Goal: Information Seeking & Learning: Learn about a topic

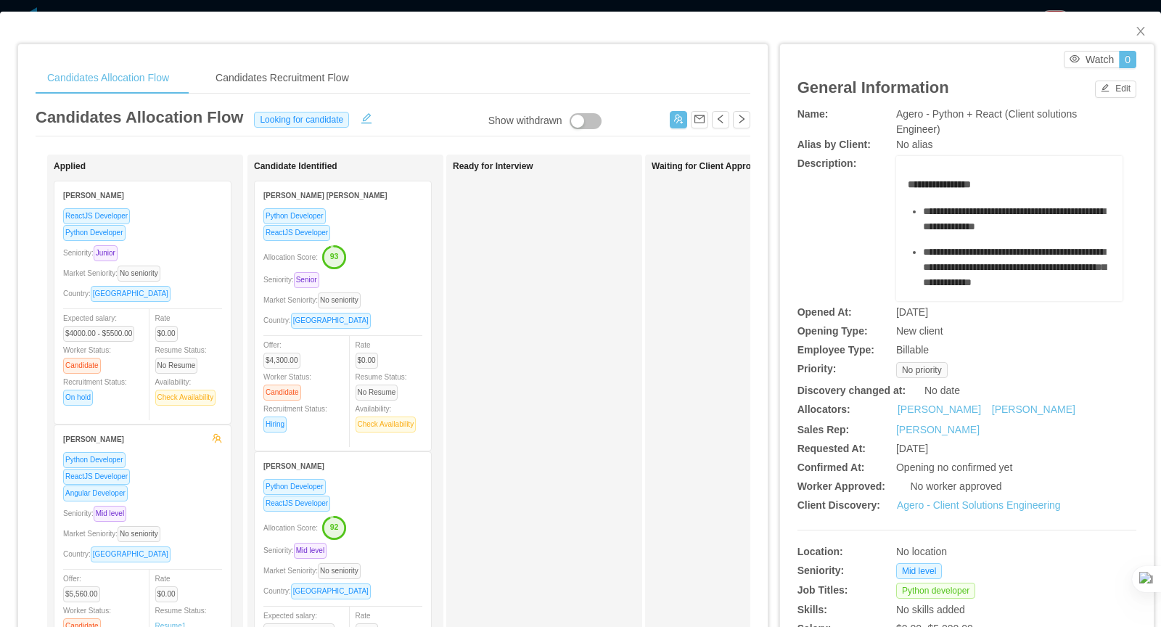
click at [401, 277] on div "Seniority: Senior" at bounding box center [342, 279] width 159 height 17
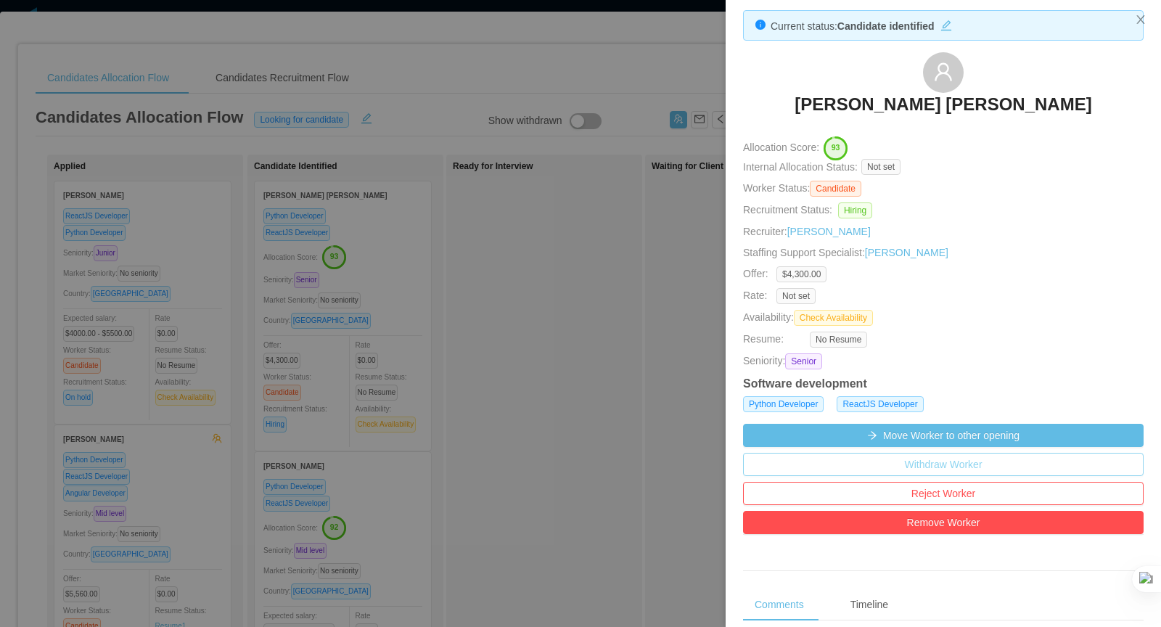
scroll to position [7, 0]
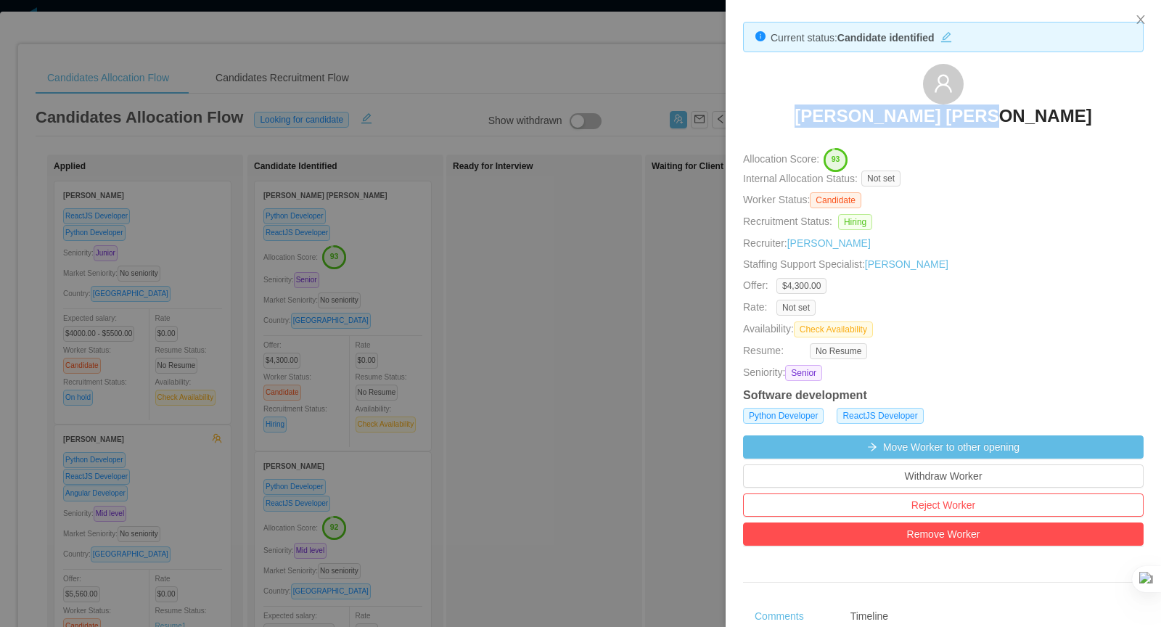
drag, startPoint x: 1024, startPoint y: 115, endPoint x: 632, endPoint y: 152, distance: 393.7
click at [841, 121] on div "[PERSON_NAME] [PERSON_NAME]" at bounding box center [943, 100] width 401 height 73
click at [618, 83] on div at bounding box center [580, 313] width 1161 height 627
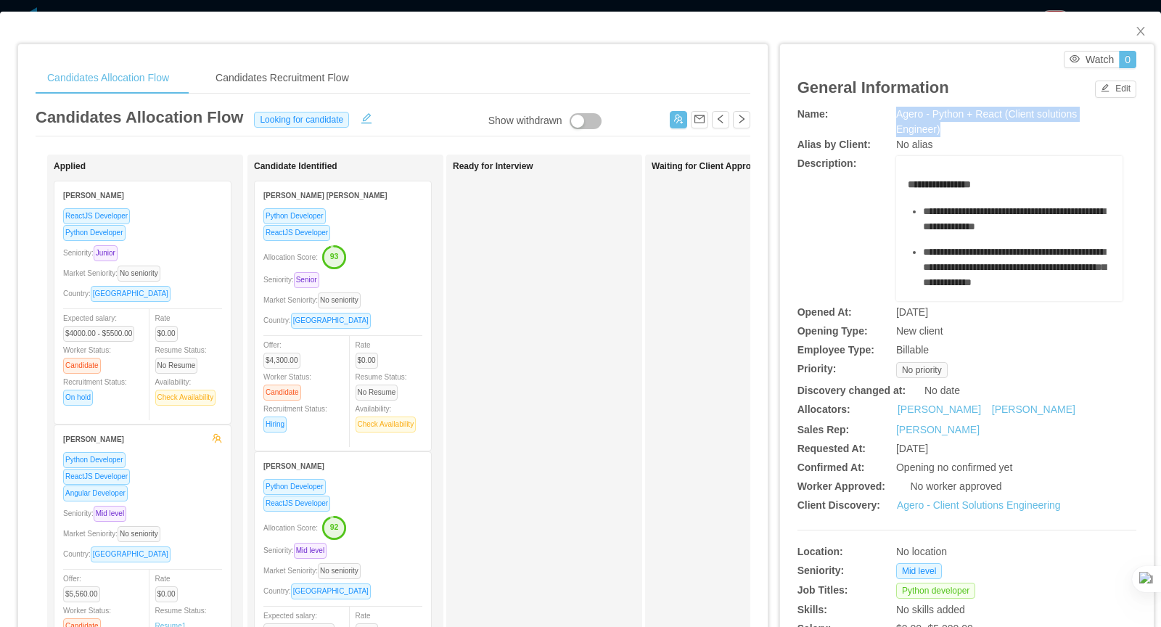
drag, startPoint x: 944, startPoint y: 132, endPoint x: 897, endPoint y: 115, distance: 50.3
click at [897, 115] on div "Agero - Python + React (Client solutions Engineer)" at bounding box center [1009, 122] width 226 height 30
copy span "Agero - Python + React (Client solutions Engineer)"
click at [388, 240] on div "Python Developer ReactJS Developer Allocation Score: 93 Seniority: Senior Marke…" at bounding box center [342, 325] width 159 height 234
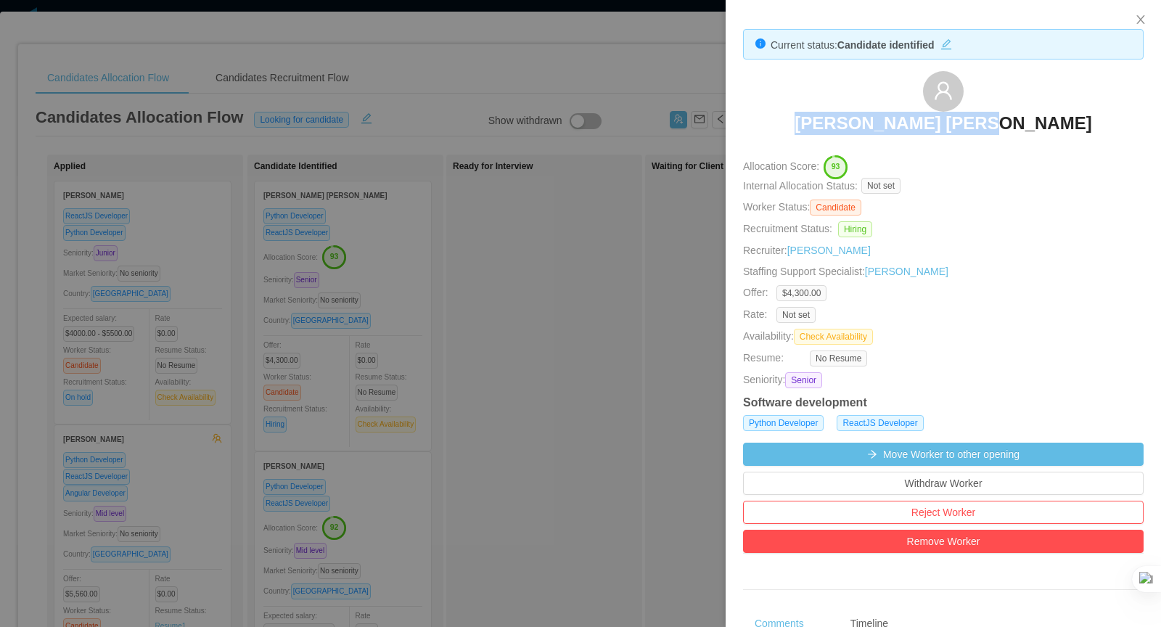
drag, startPoint x: 944, startPoint y: 120, endPoint x: 867, endPoint y: 126, distance: 77.1
click at [868, 126] on div "[PERSON_NAME] [PERSON_NAME]" at bounding box center [943, 107] width 401 height 73
copy h3 "[PERSON_NAME] [PERSON_NAME]"
drag, startPoint x: 558, startPoint y: 335, endPoint x: 450, endPoint y: 349, distance: 109.0
click at [557, 335] on div at bounding box center [580, 313] width 1161 height 627
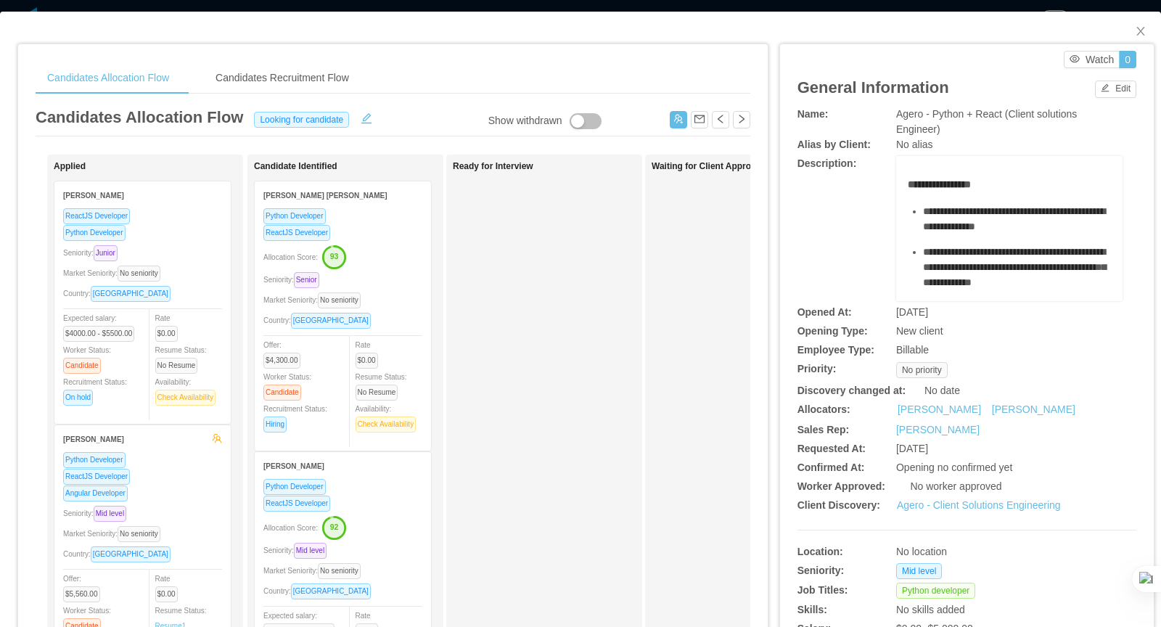
click at [402, 502] on div "ReactJS Developer" at bounding box center [342, 503] width 159 height 17
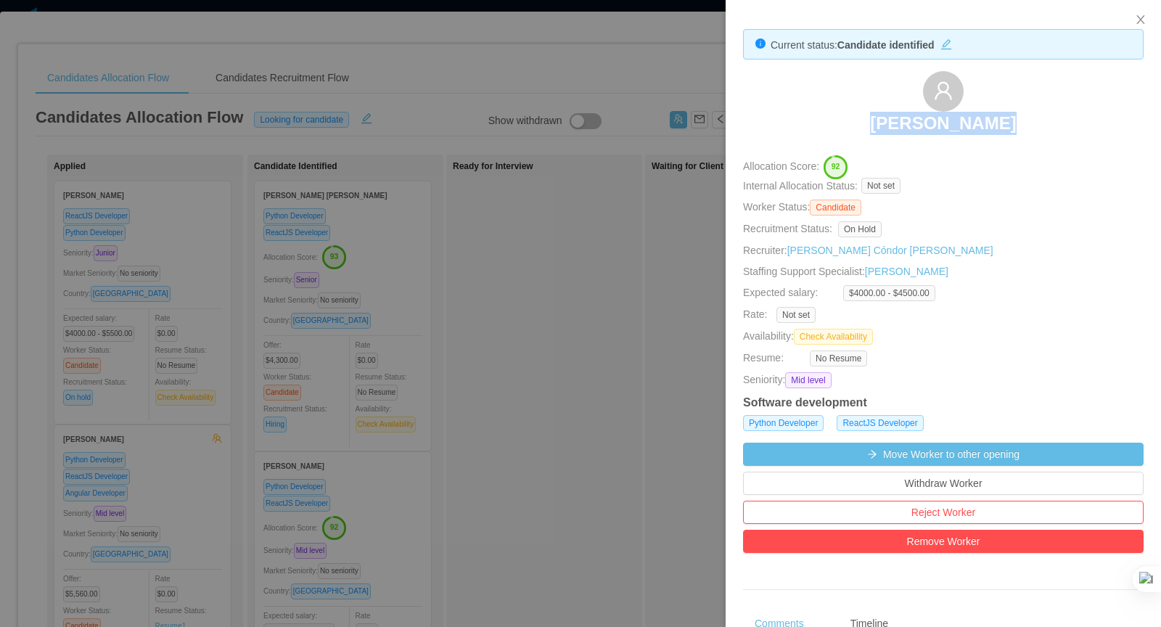
drag, startPoint x: 962, startPoint y: 127, endPoint x: 888, endPoint y: 128, distance: 73.3
click at [888, 128] on div "[PERSON_NAME]" at bounding box center [943, 107] width 401 height 73
copy h3 "[PERSON_NAME]"
click at [561, 369] on div at bounding box center [580, 313] width 1161 height 627
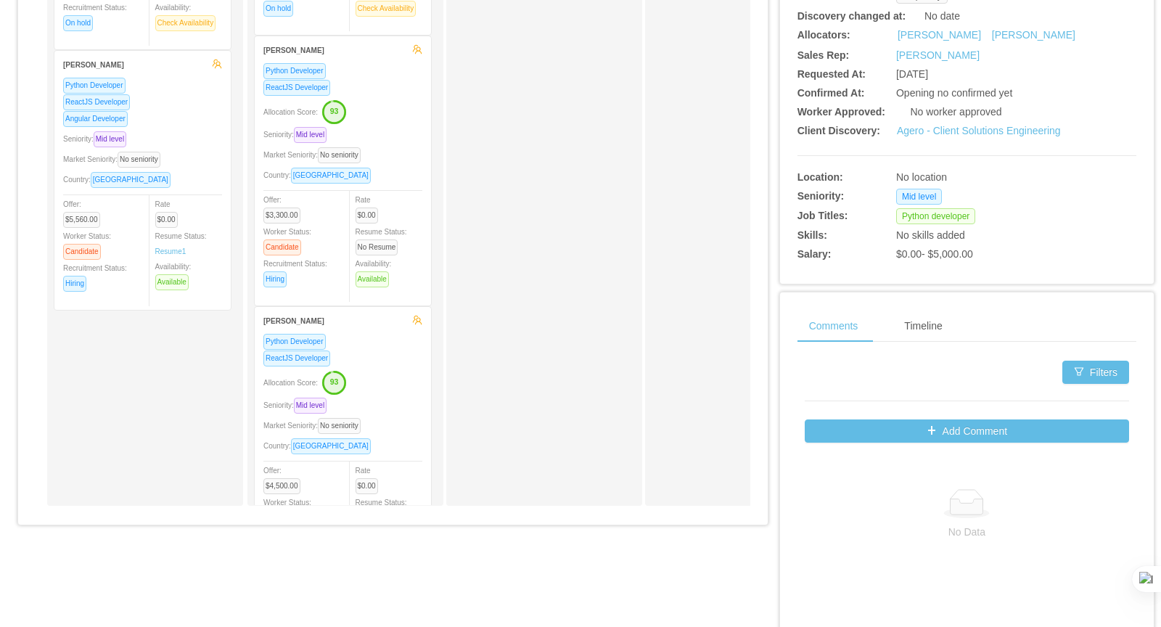
scroll to position [317, 0]
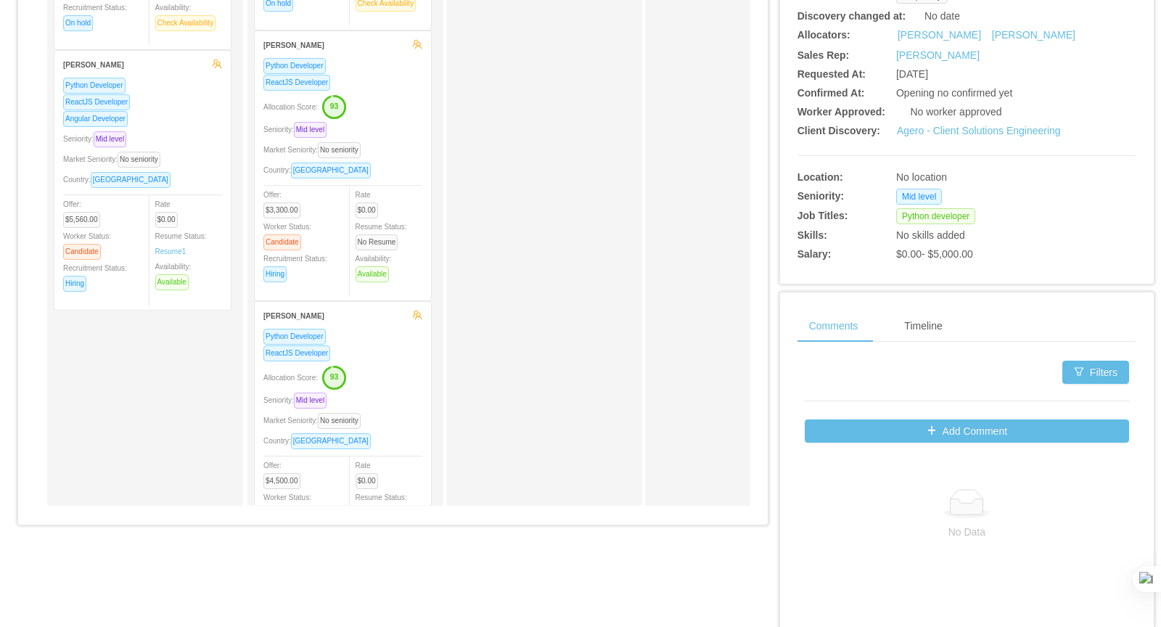
click at [392, 142] on div "Market Seniority: No seniority" at bounding box center [342, 150] width 159 height 17
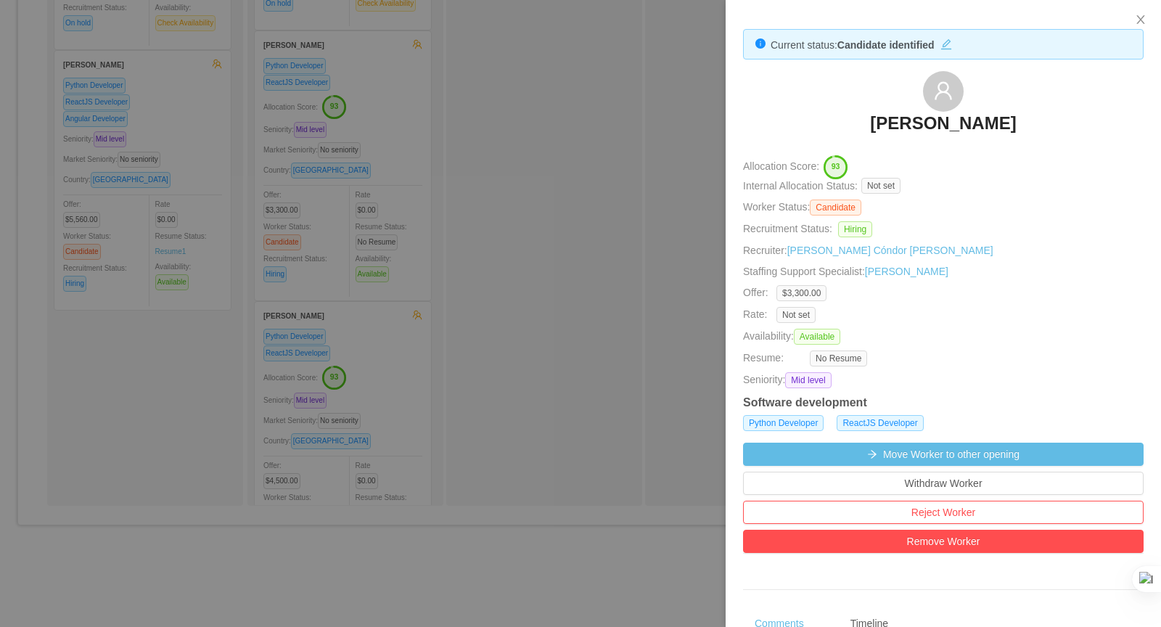
drag, startPoint x: 1053, startPoint y: 127, endPoint x: 871, endPoint y: 119, distance: 182.4
click at [871, 119] on div "[PERSON_NAME]" at bounding box center [943, 107] width 401 height 73
copy h3 "[PERSON_NAME]"
click at [483, 335] on div at bounding box center [580, 313] width 1161 height 627
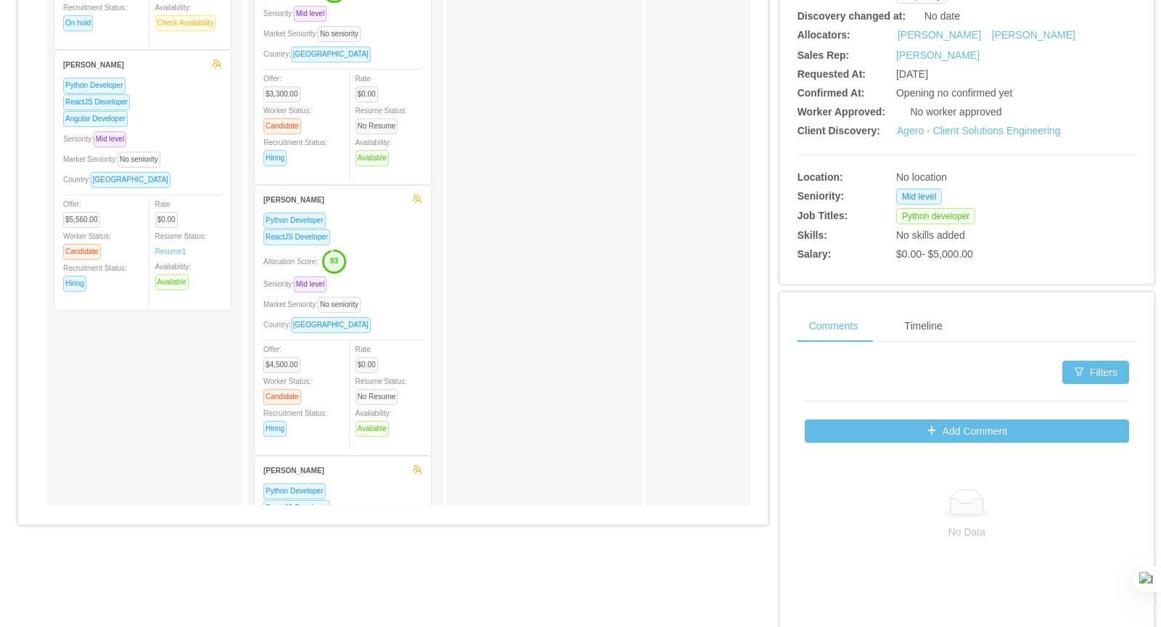
scroll to position [663, 0]
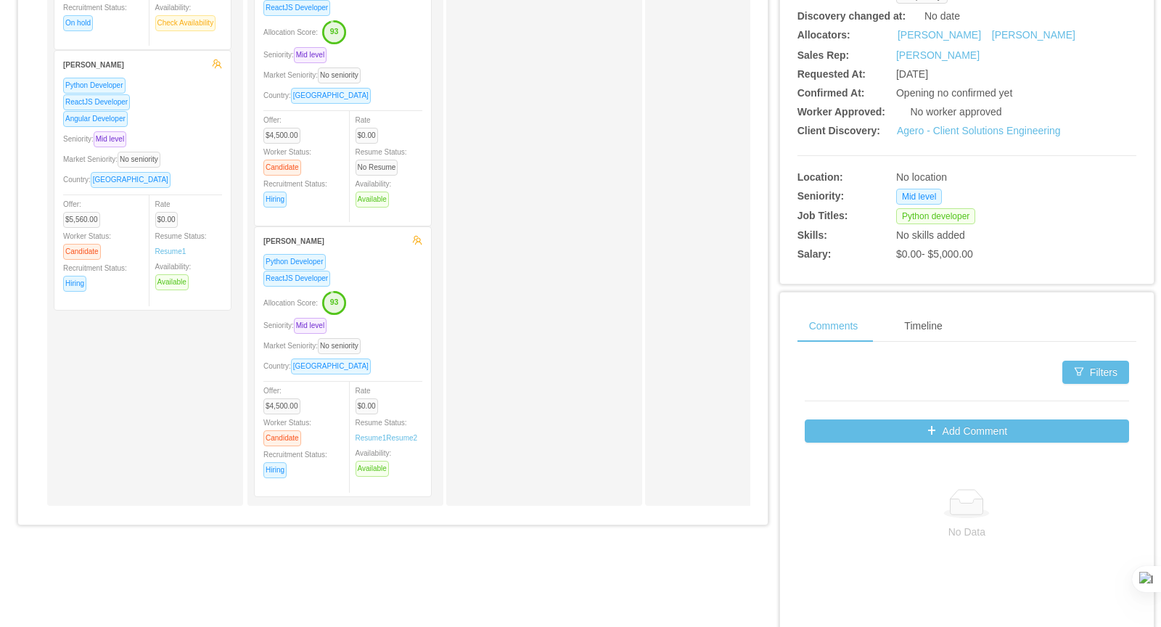
click at [408, 87] on div "Country: [GEOGRAPHIC_DATA]" at bounding box center [342, 95] width 159 height 17
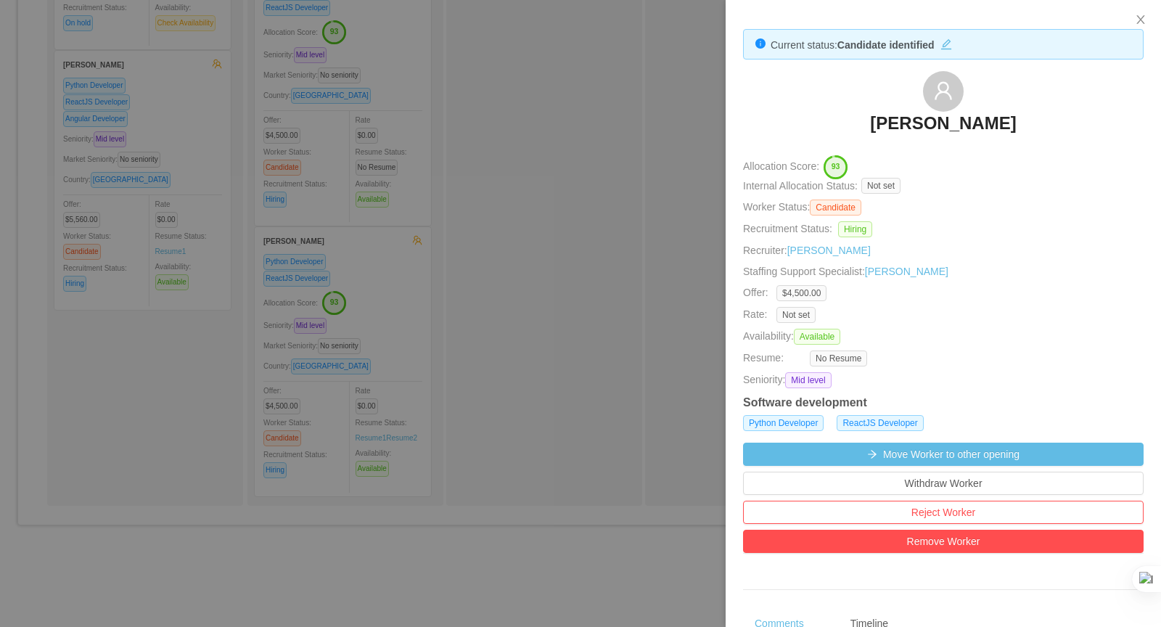
click at [576, 266] on div at bounding box center [580, 313] width 1161 height 627
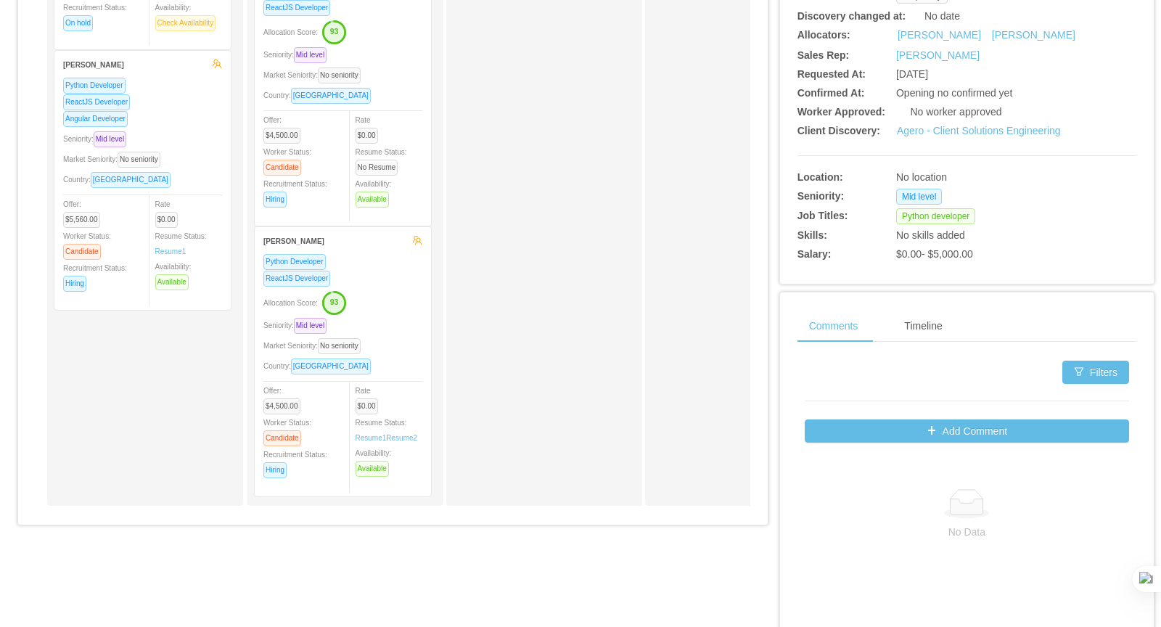
click at [404, 295] on div "Allocation Score: 93" at bounding box center [342, 301] width 159 height 23
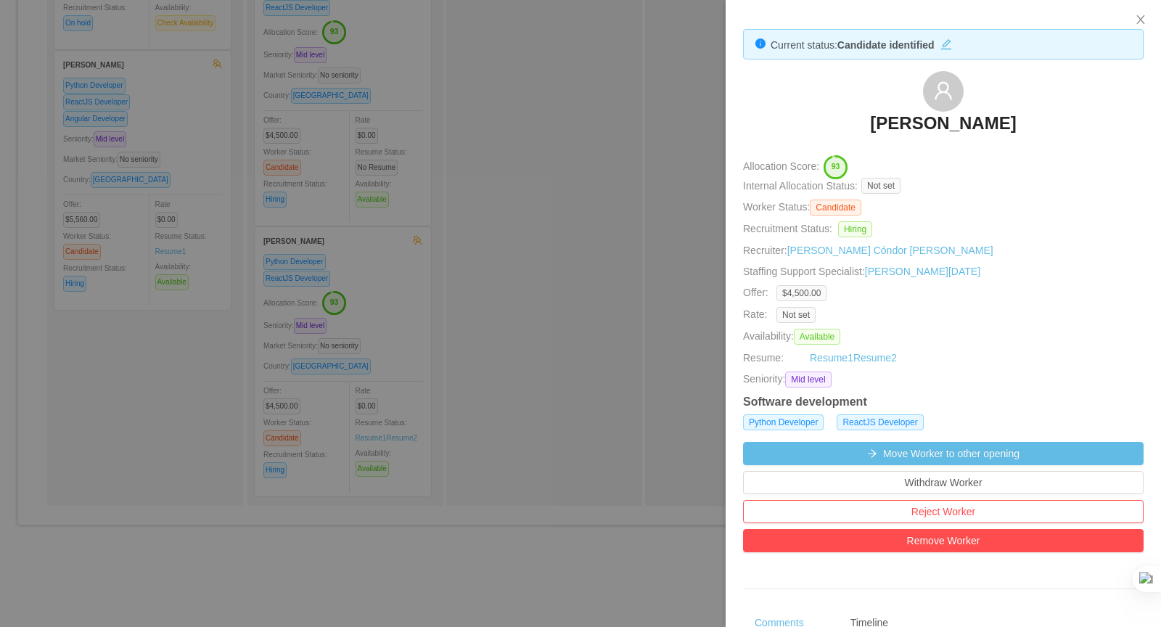
click at [399, 118] on div at bounding box center [580, 313] width 1161 height 627
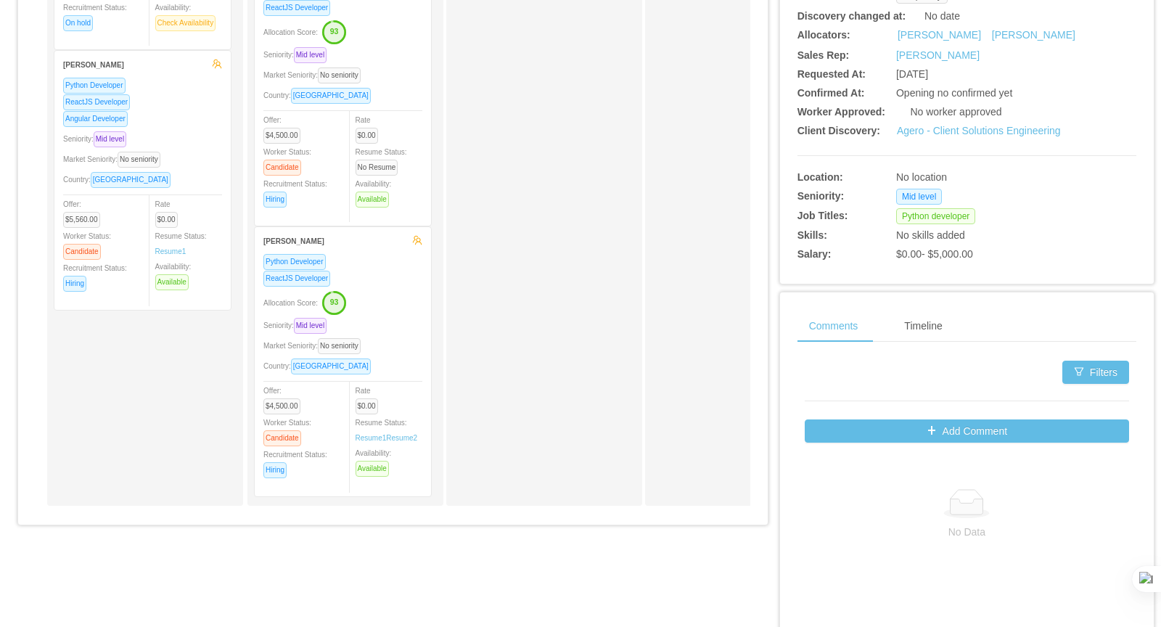
click at [405, 77] on div "Python Developer ReactJS Developer Allocation Score: 93 Seniority: Mid level Ma…" at bounding box center [342, 100] width 159 height 234
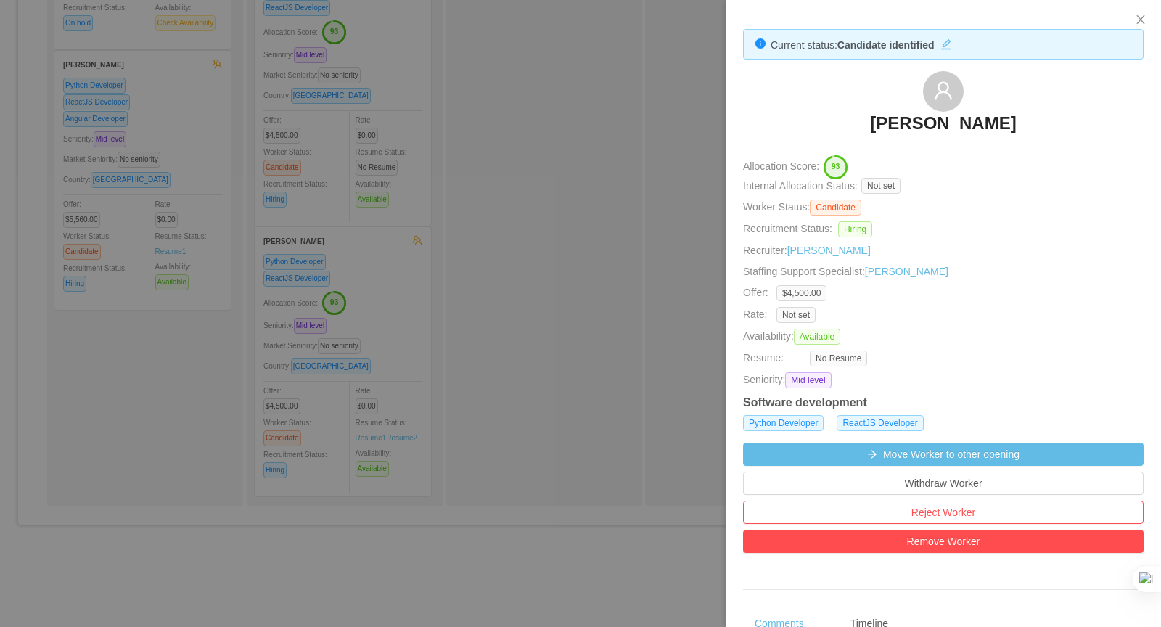
drag, startPoint x: 1039, startPoint y: 118, endPoint x: 870, endPoint y: 128, distance: 170.2
click at [870, 128] on div "[PERSON_NAME]" at bounding box center [943, 107] width 401 height 73
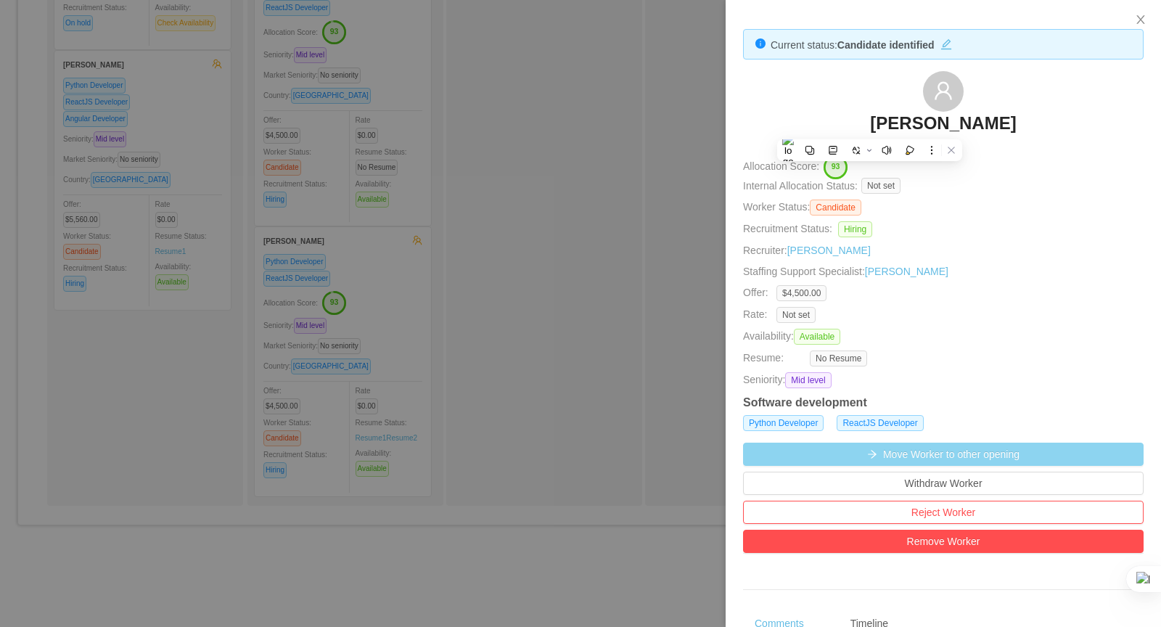
copy h3 "[PERSON_NAME]"
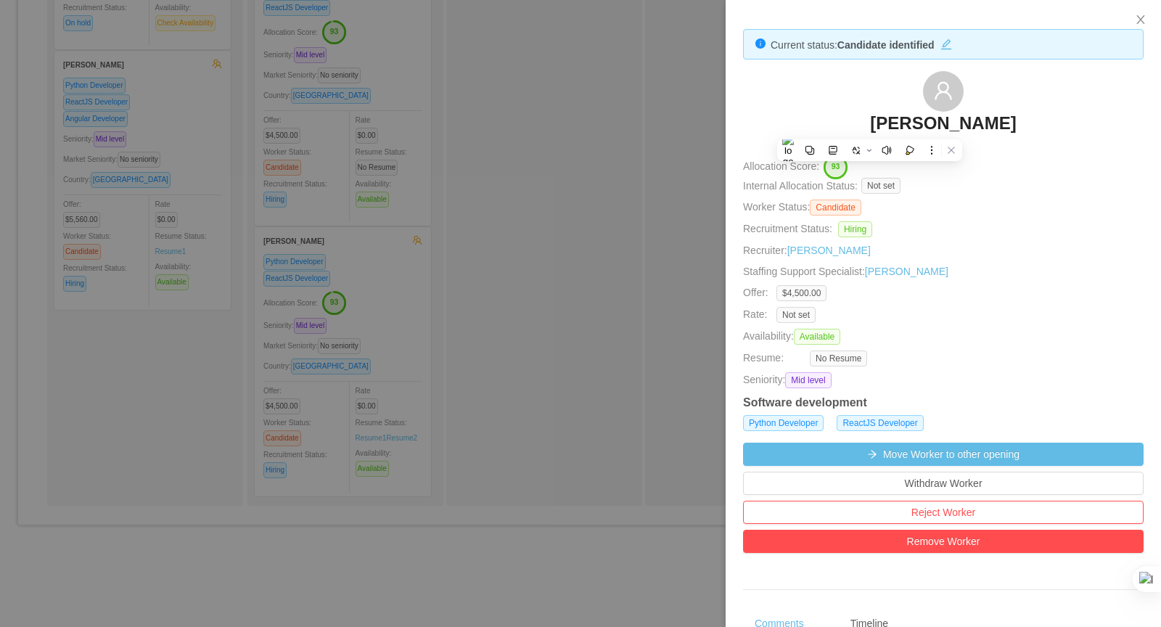
click at [523, 390] on div at bounding box center [580, 313] width 1161 height 627
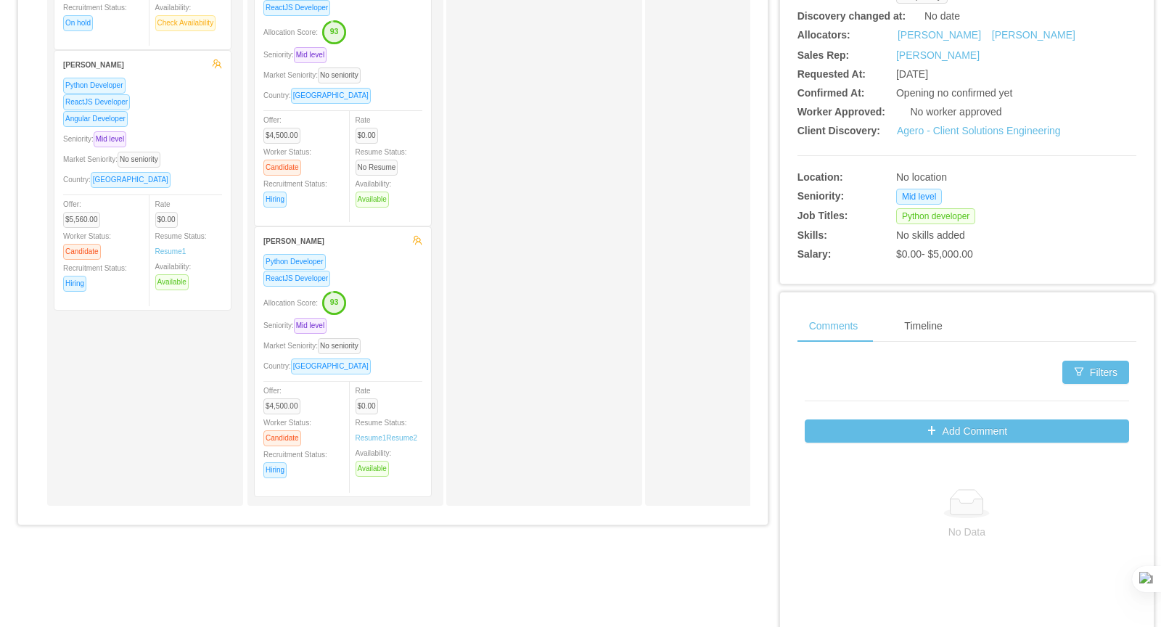
click at [406, 317] on div "Seniority: Mid level" at bounding box center [342, 325] width 159 height 17
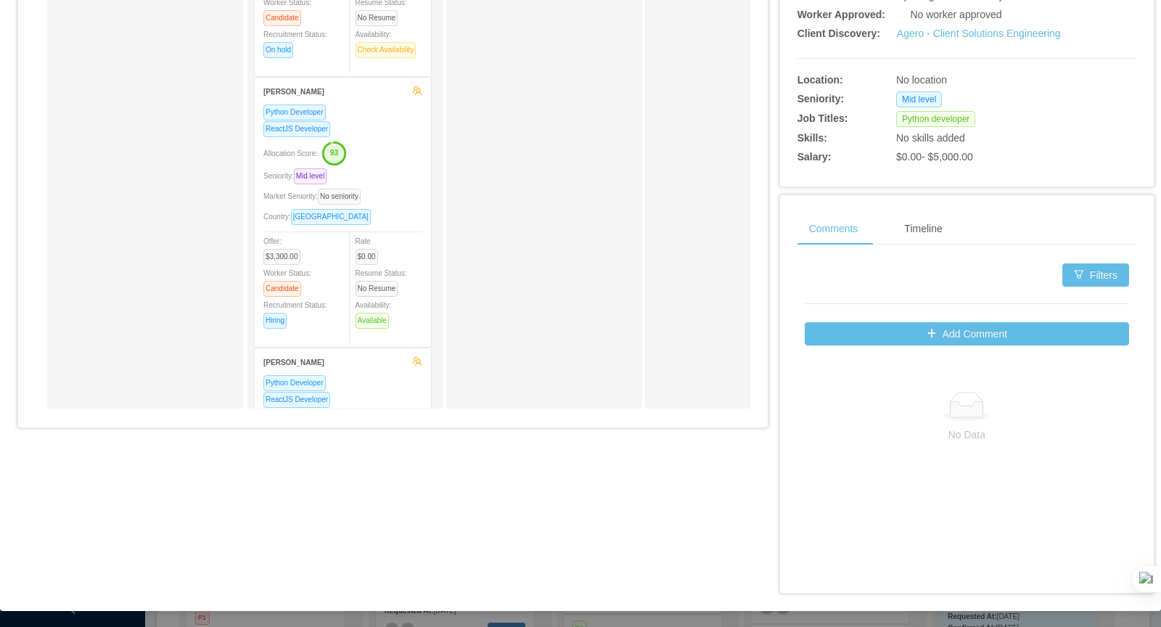
scroll to position [1218, 0]
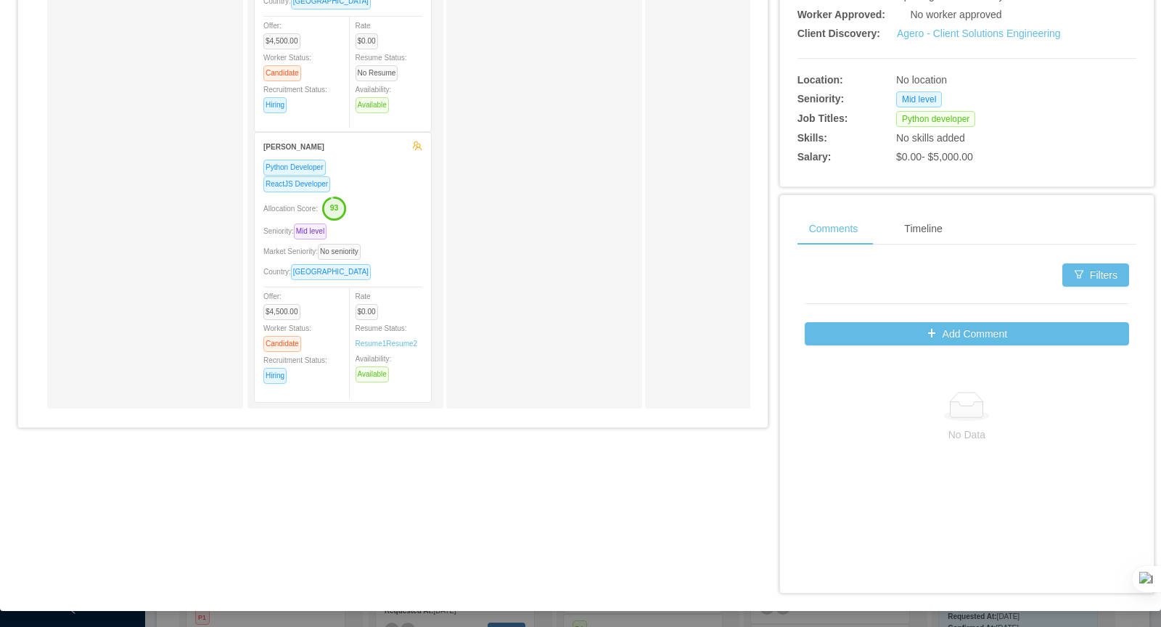
click at [385, 229] on div "Python Developer ReactJS Developer Allocation Score: 93 Seniority: Mid level Ma…" at bounding box center [342, 276] width 159 height 234
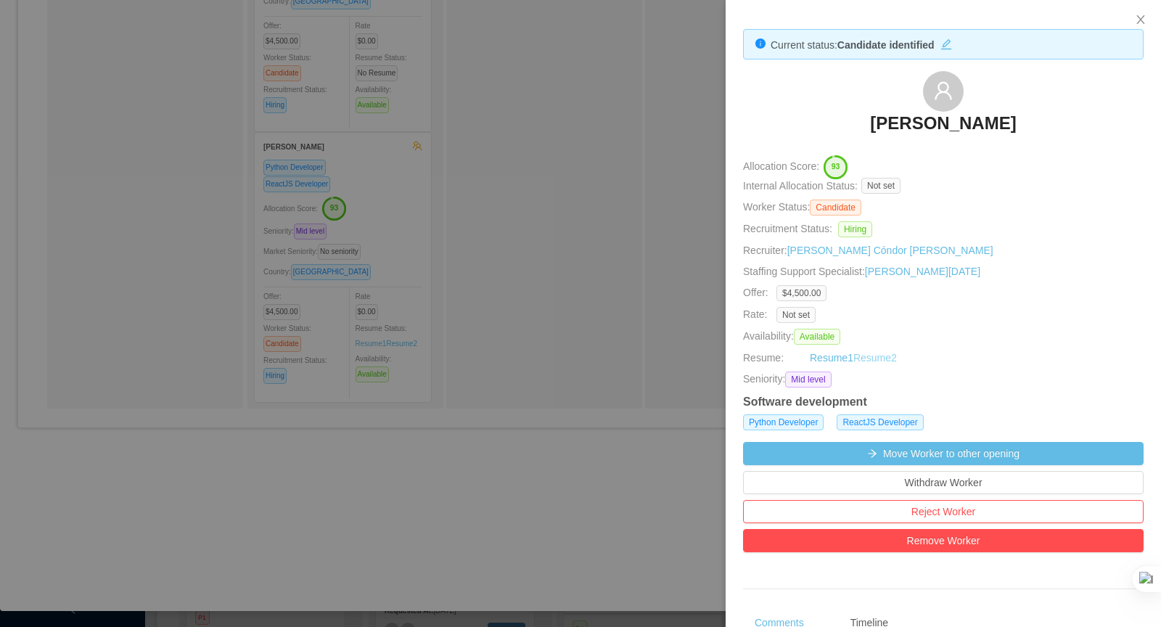
click at [891, 359] on link "Resume 2" at bounding box center [876, 358] width 44 height 15
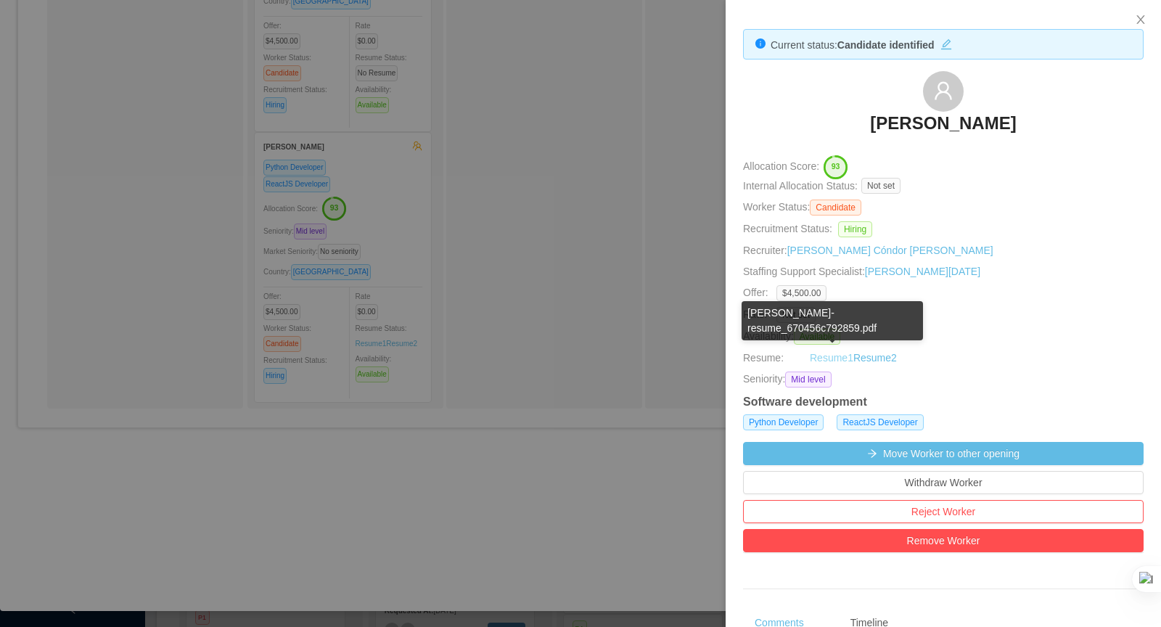
click at [827, 358] on link "Resume 1" at bounding box center [832, 358] width 44 height 15
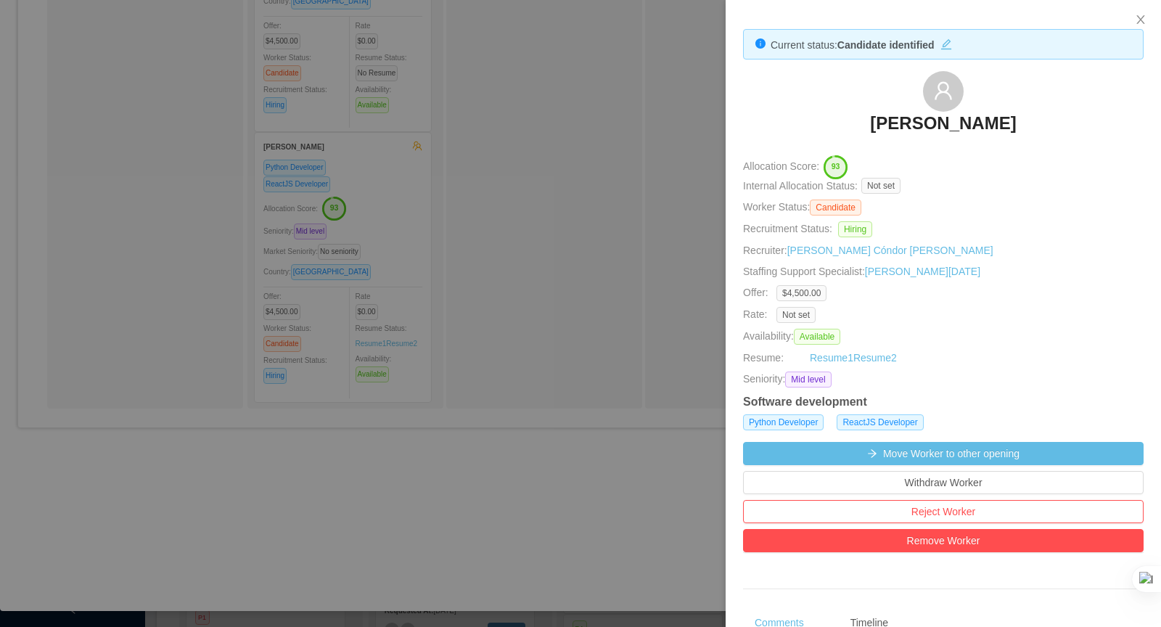
click at [513, 325] on div at bounding box center [580, 313] width 1161 height 627
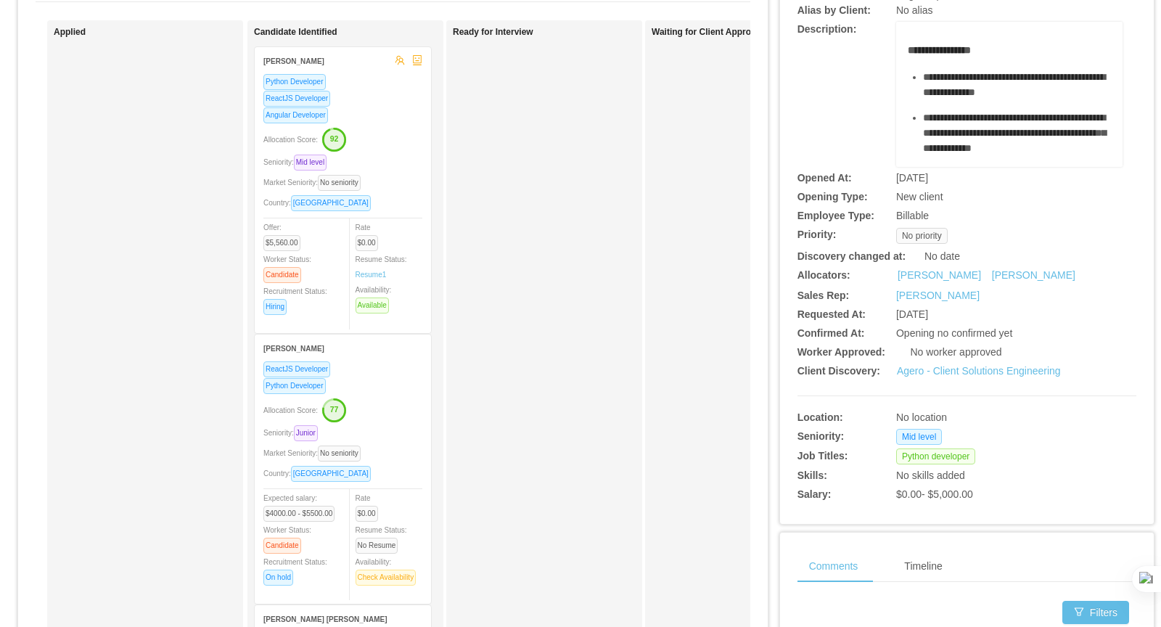
scroll to position [126, 0]
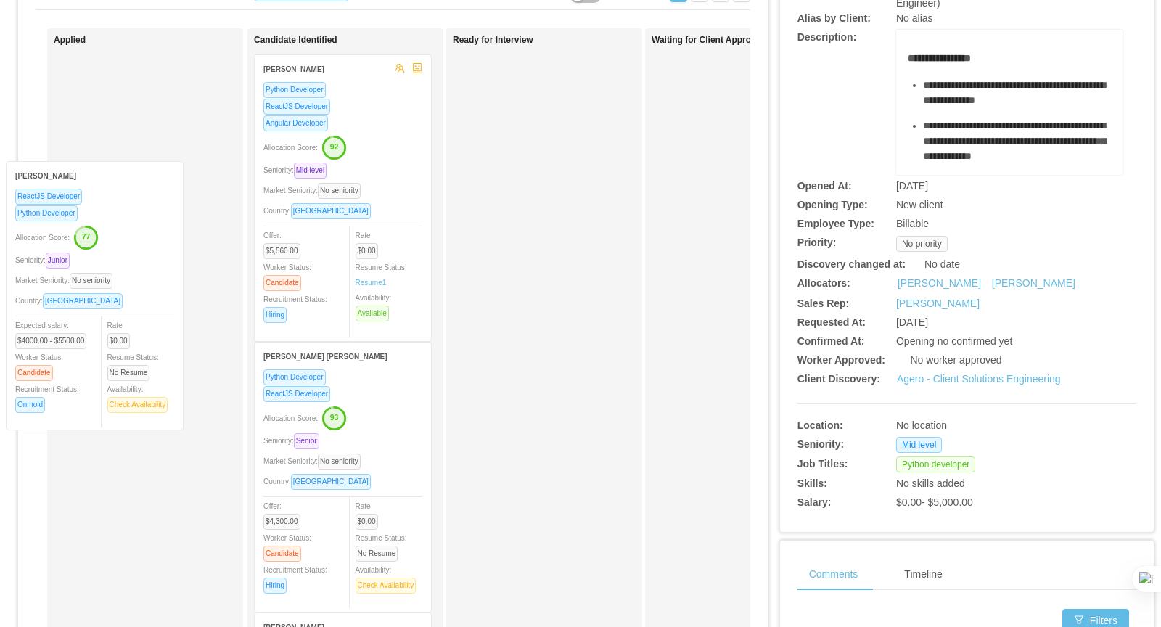
drag, startPoint x: 377, startPoint y: 390, endPoint x: 137, endPoint y: 210, distance: 300.6
click at [136, 210] on div "Applied Candidate Identified Luis Suarez Python Developer ReactJS Developer Ang…" at bounding box center [393, 396] width 715 height 737
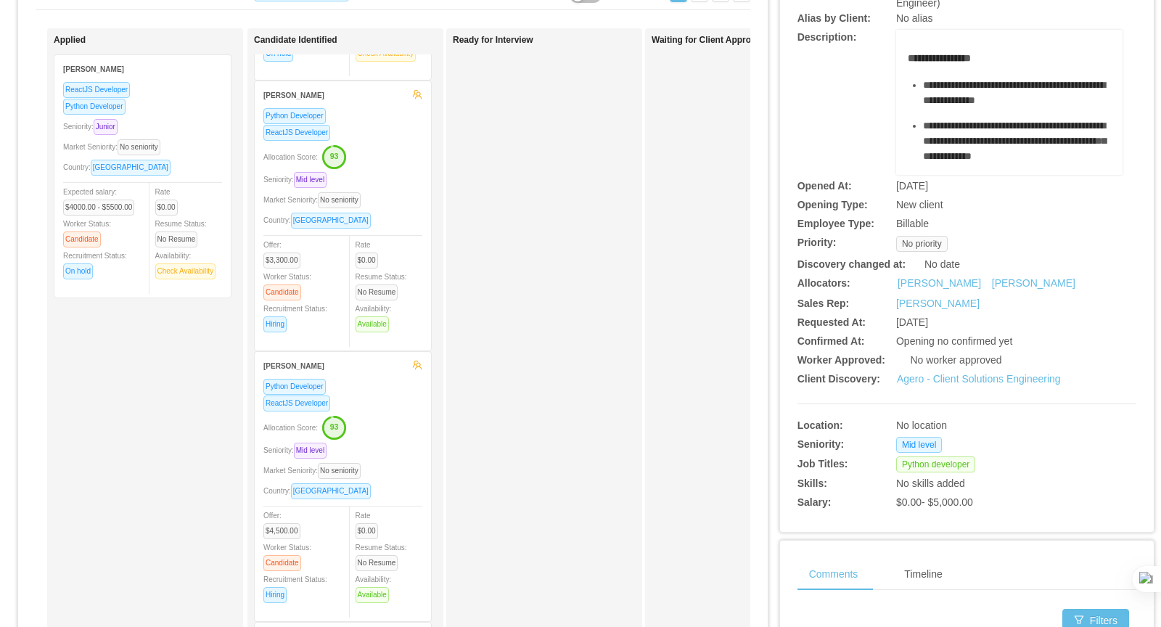
scroll to position [0, 0]
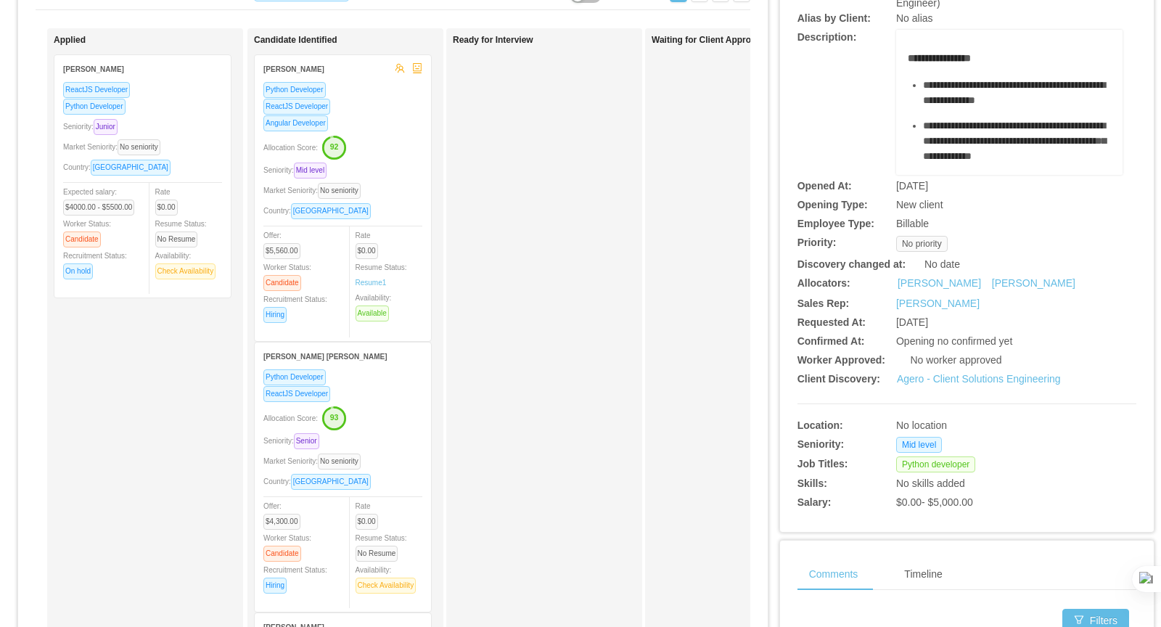
click at [366, 147] on div "Allocation Score: 92" at bounding box center [342, 146] width 159 height 23
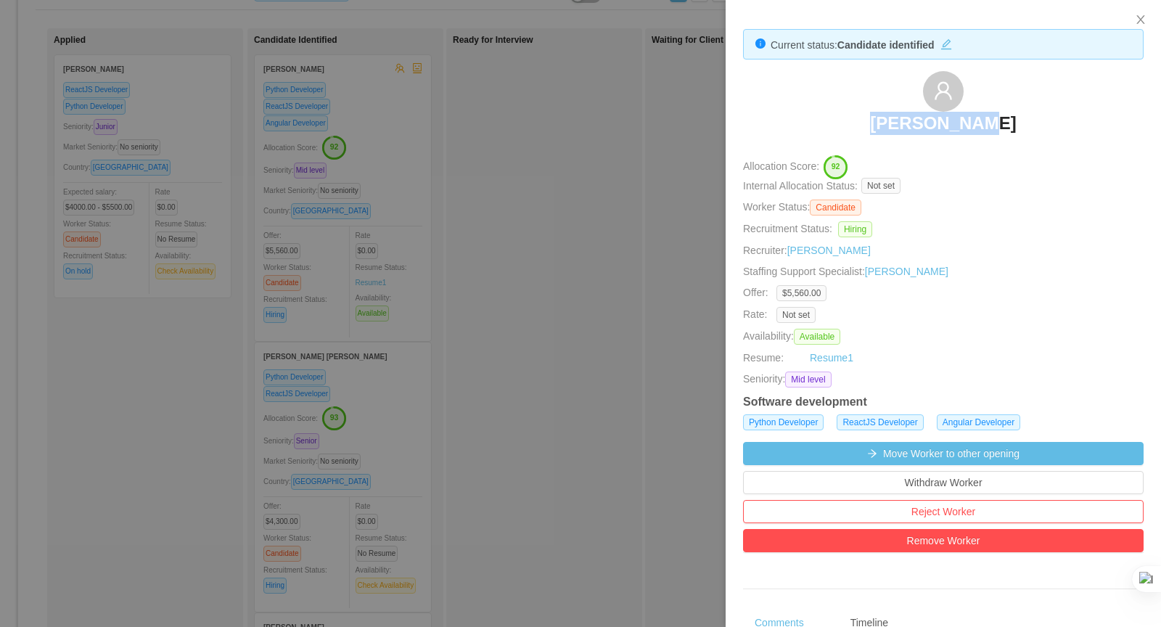
drag, startPoint x: 1001, startPoint y: 115, endPoint x: 914, endPoint y: 105, distance: 87.6
click at [843, 111] on div "[PERSON_NAME]" at bounding box center [943, 107] width 401 height 73
copy h3 "[PERSON_NAME]"
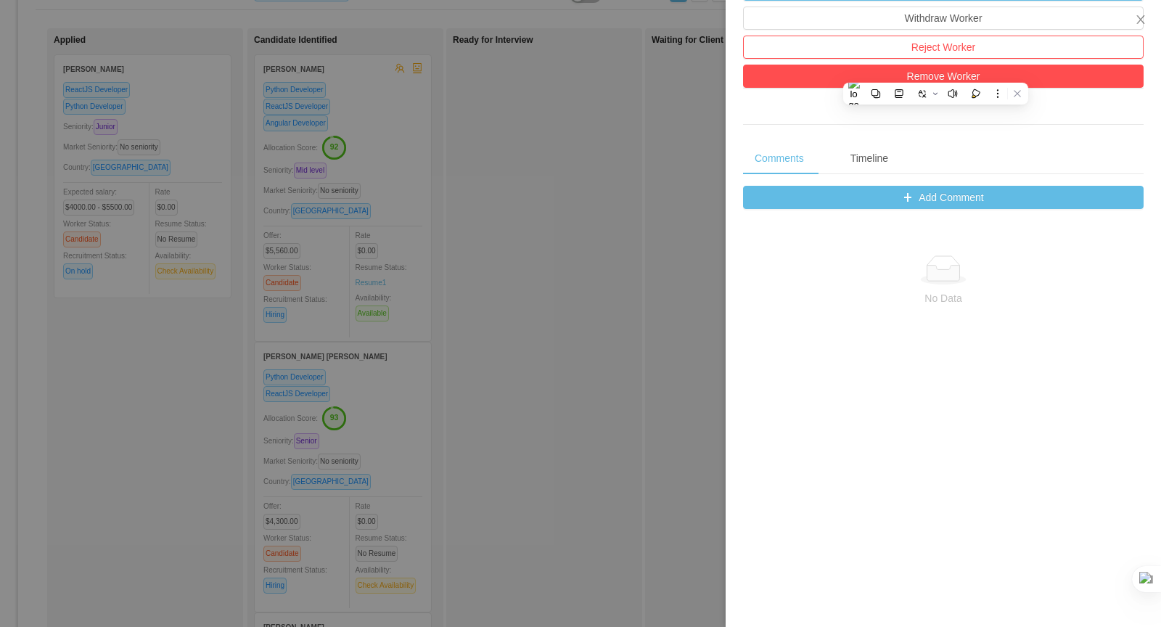
scroll to position [507, 0]
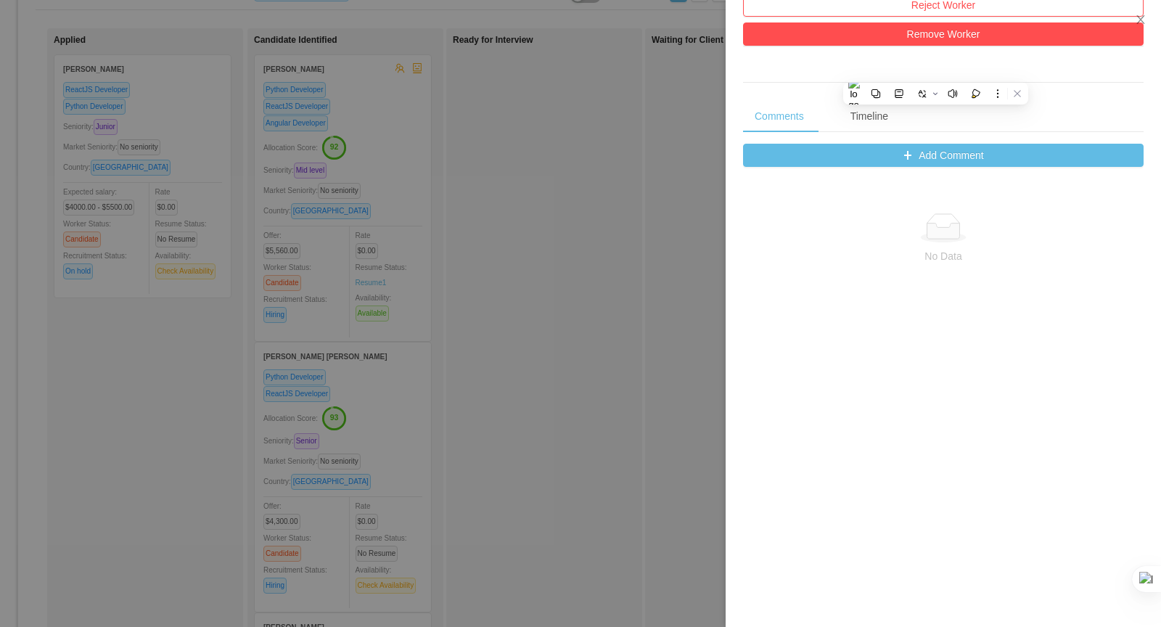
drag, startPoint x: 528, startPoint y: 333, endPoint x: 485, endPoint y: 346, distance: 45.5
click at [529, 333] on div at bounding box center [580, 313] width 1161 height 627
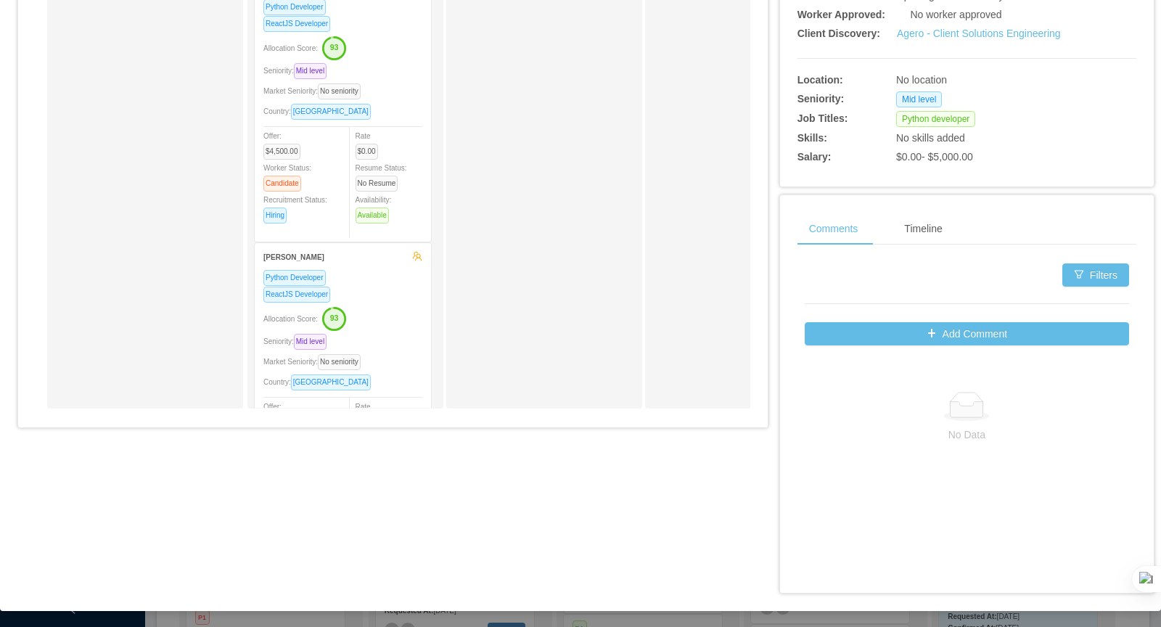
scroll to position [949, 0]
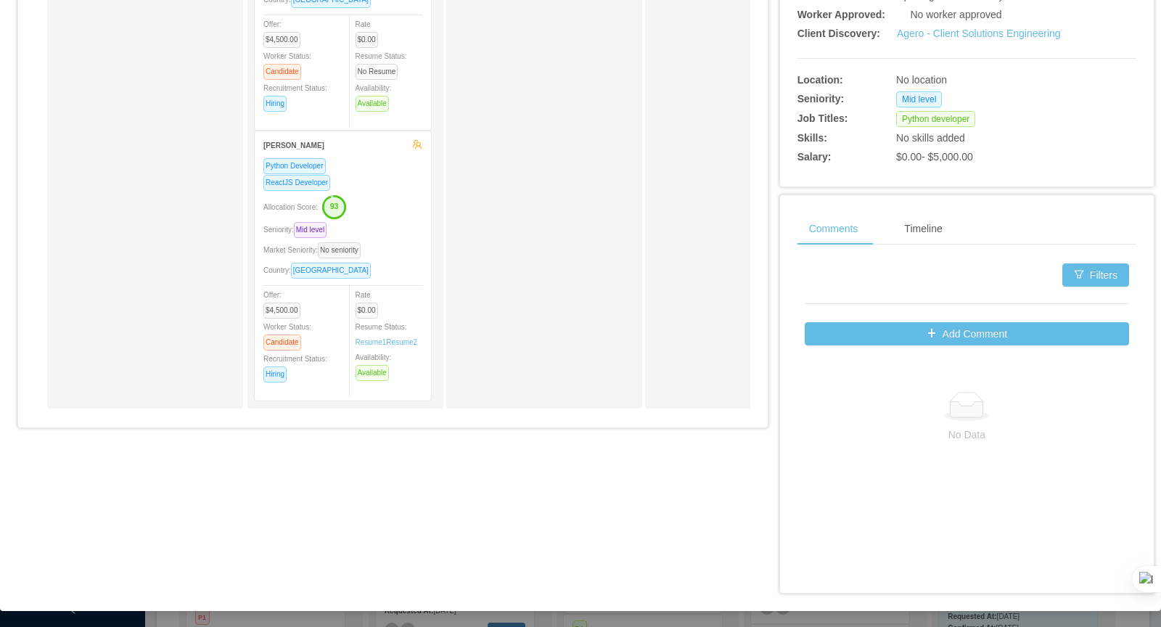
click at [399, 205] on div "Allocation Score: 93" at bounding box center [342, 206] width 159 height 23
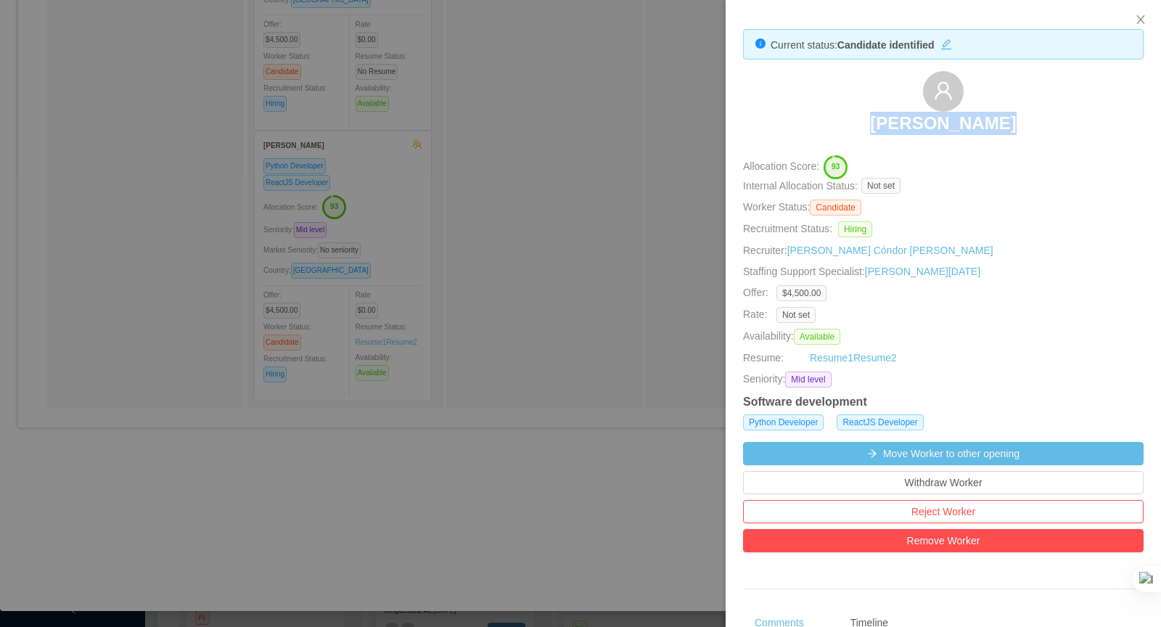
drag, startPoint x: 1039, startPoint y: 126, endPoint x: 884, endPoint y: 122, distance: 154.6
click at [884, 122] on div "[PERSON_NAME]" at bounding box center [943, 107] width 401 height 73
copy h3 "[PERSON_NAME]"
drag, startPoint x: 514, startPoint y: 335, endPoint x: 507, endPoint y: 328, distance: 9.8
click at [513, 335] on div at bounding box center [580, 313] width 1161 height 627
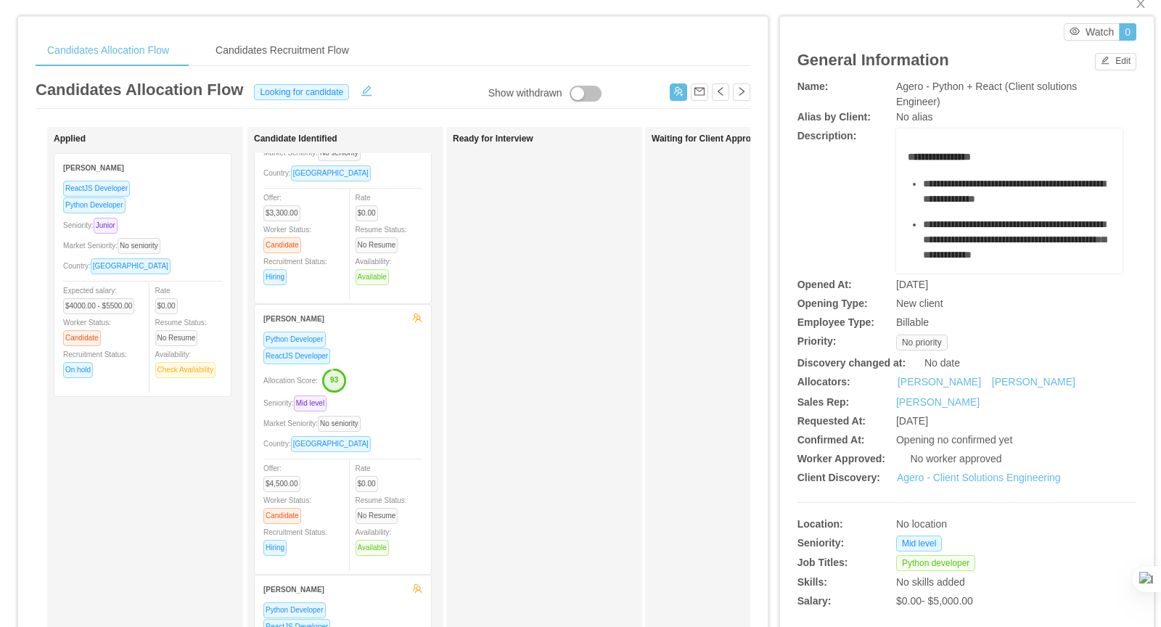
scroll to position [0, 0]
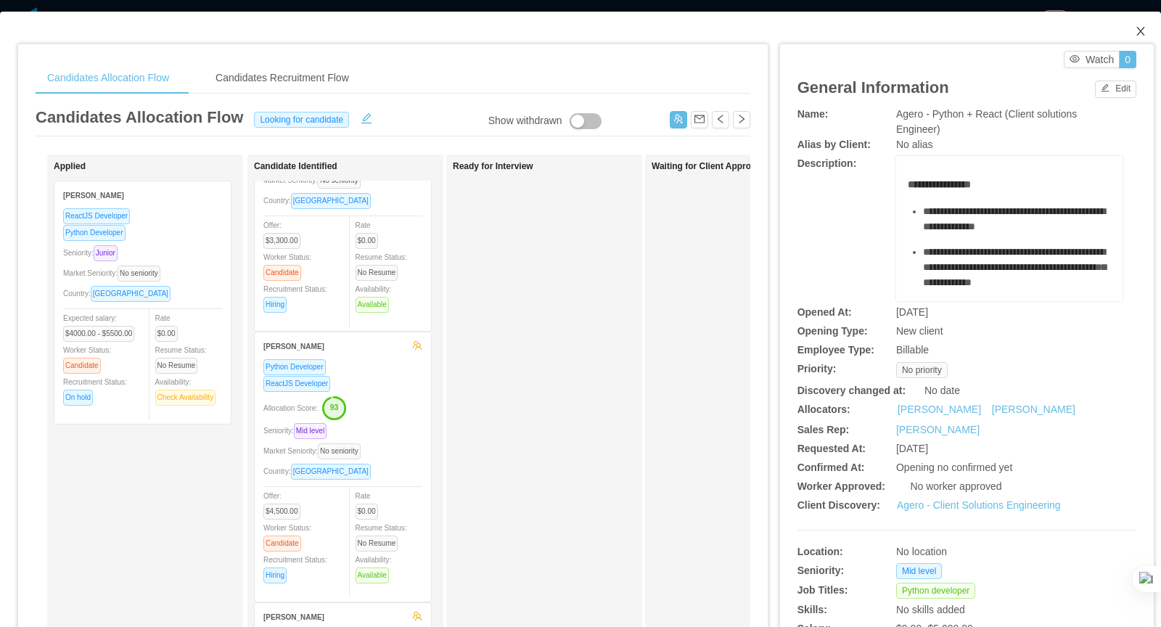
click at [1147, 30] on span "Close" at bounding box center [1141, 32] width 41 height 41
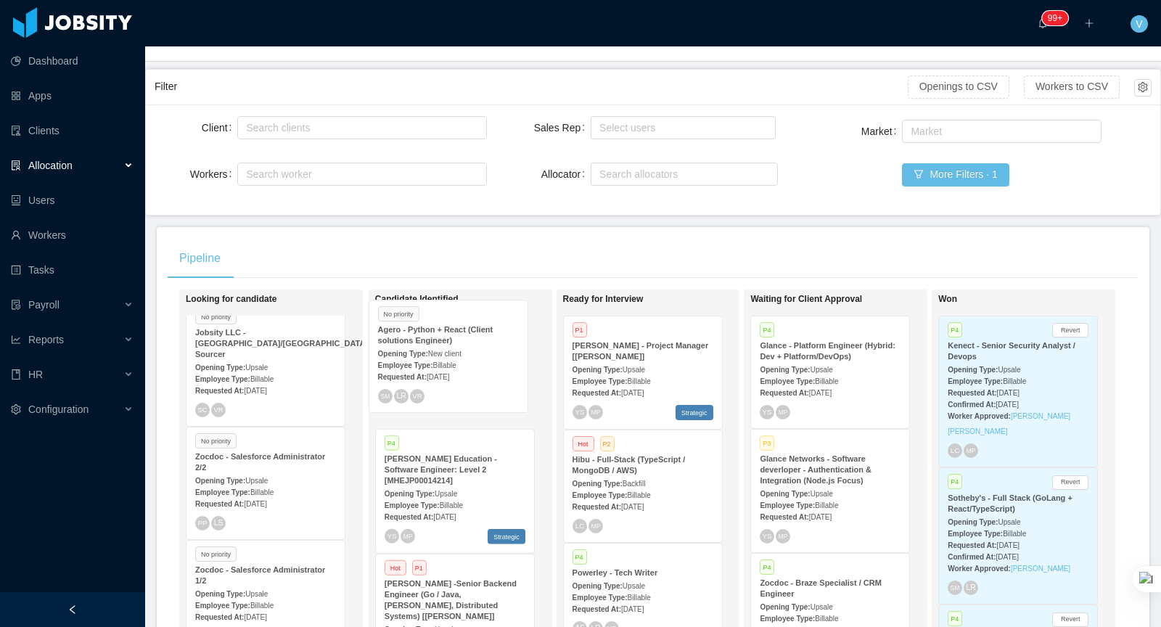
scroll to position [445, 0]
drag, startPoint x: 433, startPoint y: 359, endPoint x: 478, endPoint y: 359, distance: 45.0
click at [459, 356] on div "Looking for candidate P1 McGraw-Hill Education - Data Scientist: Level 3 [MHEJP…" at bounding box center [653, 506] width 971 height 433
